Goal: Find specific page/section: Find specific page/section

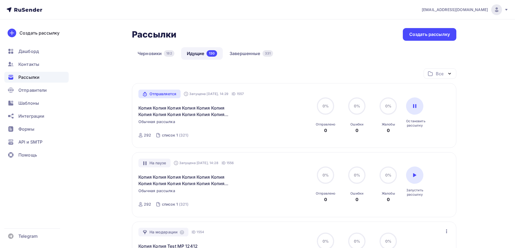
click at [252, 57] on link "Завершенные 331" at bounding box center [251, 53] width 55 height 12
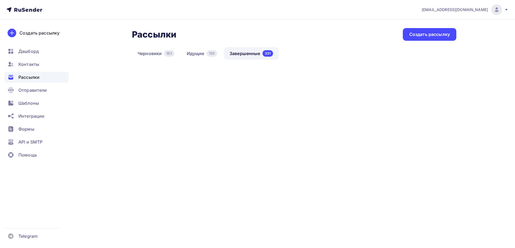
click at [246, 52] on link "Завершенные 331" at bounding box center [251, 53] width 55 height 12
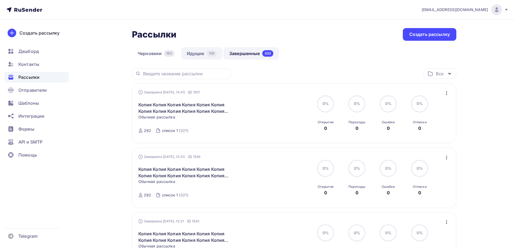
click at [207, 54] on div "129" at bounding box center [211, 53] width 10 height 6
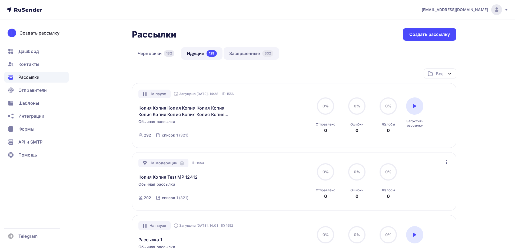
click at [245, 54] on link "Завершенные 332" at bounding box center [250, 53] width 55 height 12
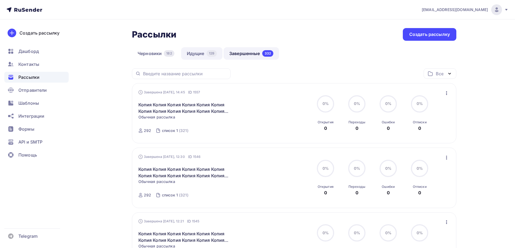
click at [209, 50] on link "Идущие 129" at bounding box center [201, 53] width 41 height 12
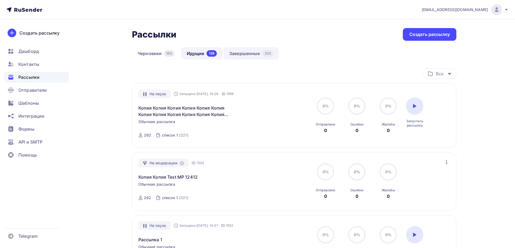
click at [261, 49] on link "Завершенные 332" at bounding box center [250, 53] width 55 height 12
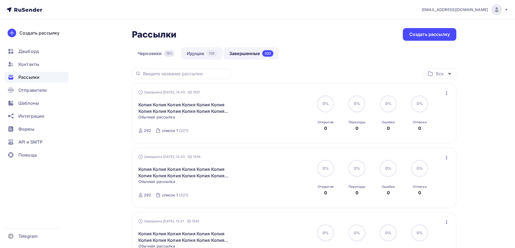
drag, startPoint x: 226, startPoint y: 62, endPoint x: 203, endPoint y: 58, distance: 23.3
click at [225, 62] on div "Черновики 182 Идущие 129 Завершенные 332" at bounding box center [294, 57] width 324 height 21
click at [203, 58] on link "Идущие 129" at bounding box center [201, 53] width 41 height 12
click at [243, 54] on link "Завершенные 332" at bounding box center [250, 53] width 55 height 12
click at [205, 54] on link "Идущие 129" at bounding box center [201, 53] width 41 height 12
